Goal: Information Seeking & Learning: Learn about a topic

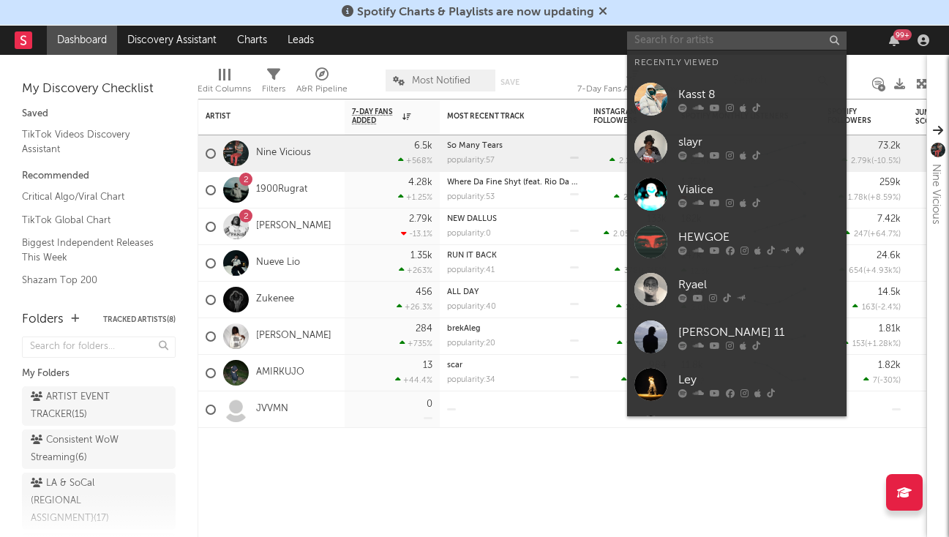
click at [704, 35] on input "text" at bounding box center [737, 40] width 220 height 18
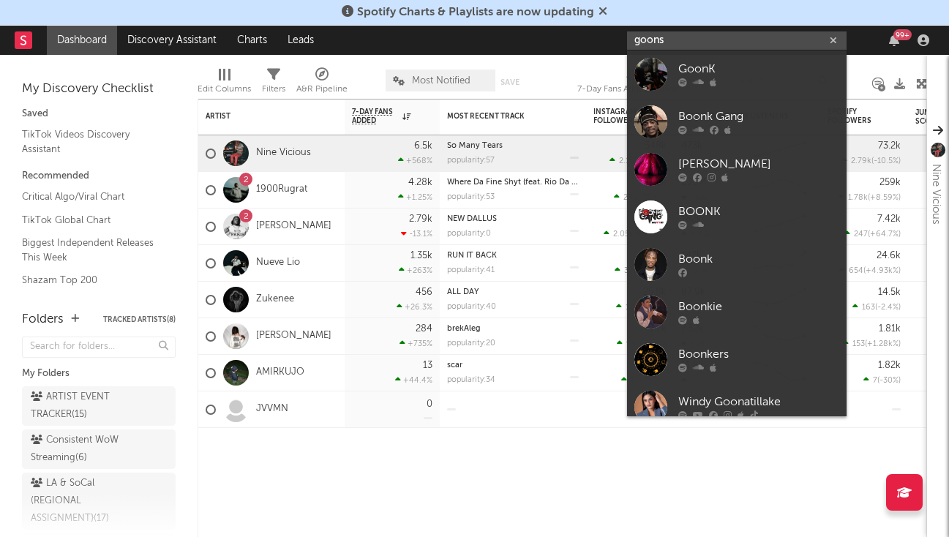
type input "goons"
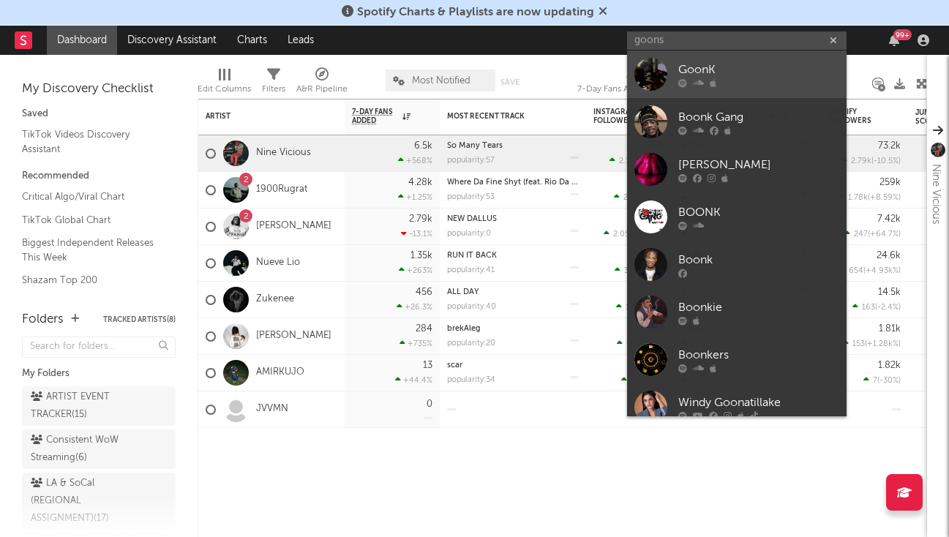
drag, startPoint x: 704, startPoint y: 35, endPoint x: 784, endPoint y: 78, distance: 90.7
click at [784, 78] on div at bounding box center [758, 82] width 161 height 9
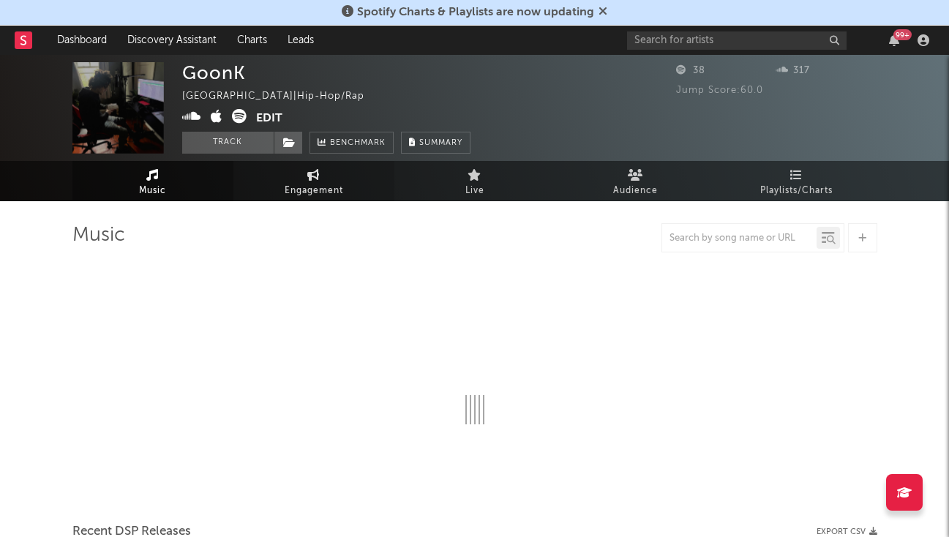
select select "1w"
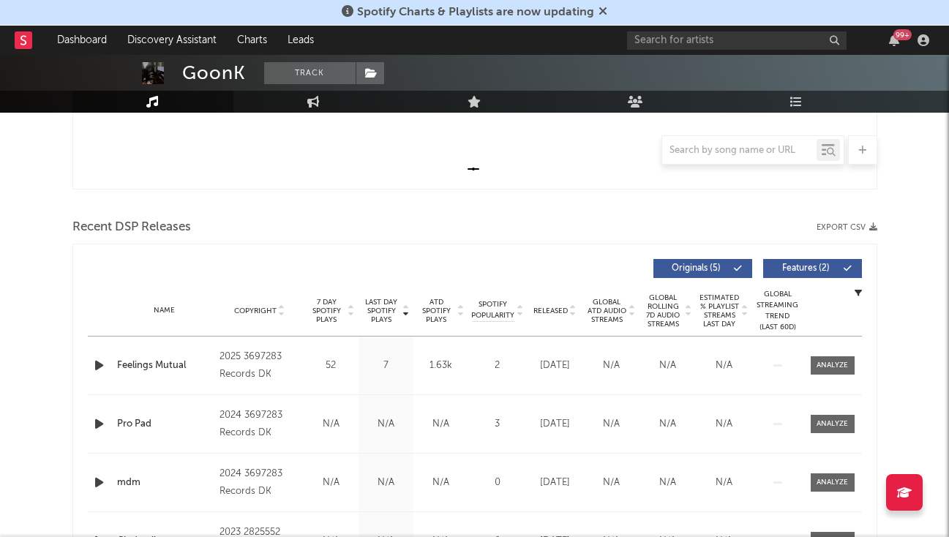
scroll to position [450, 0]
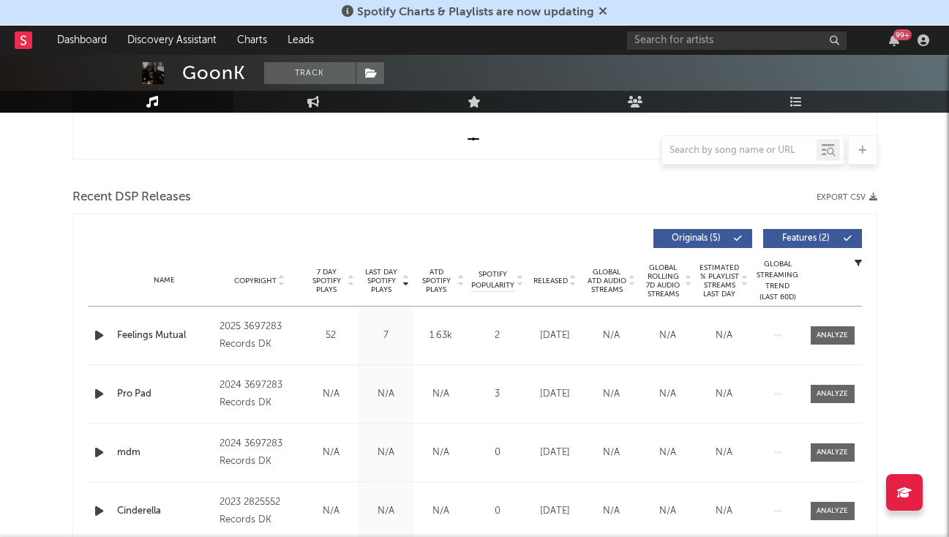
click at [99, 333] on icon "button" at bounding box center [98, 335] width 15 height 18
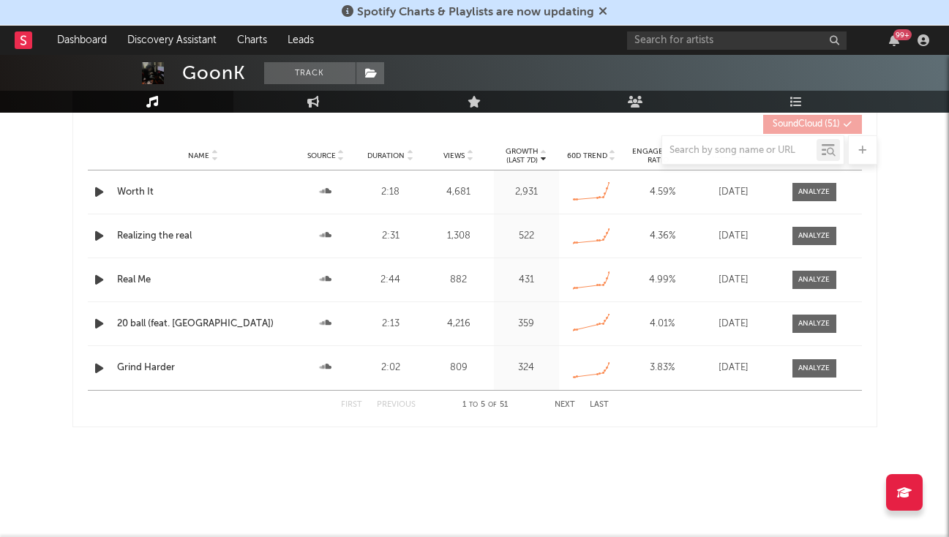
scroll to position [1041, 0]
click at [202, 31] on link "Discovery Assistant" at bounding box center [172, 40] width 110 height 29
